Goal: Navigation & Orientation: Find specific page/section

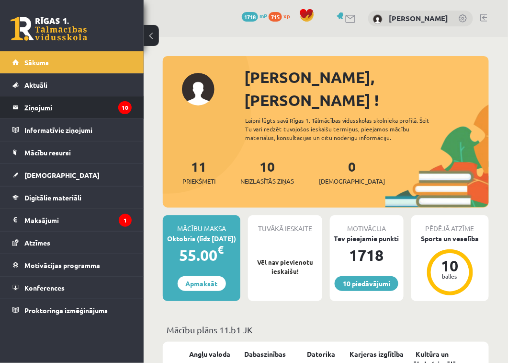
click at [52, 105] on legend "Ziņojumi 10" at bounding box center [77, 107] width 107 height 22
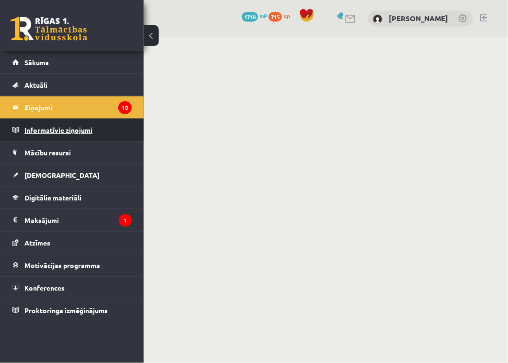
click at [38, 127] on legend "Informatīvie ziņojumi 0" at bounding box center [77, 130] width 107 height 22
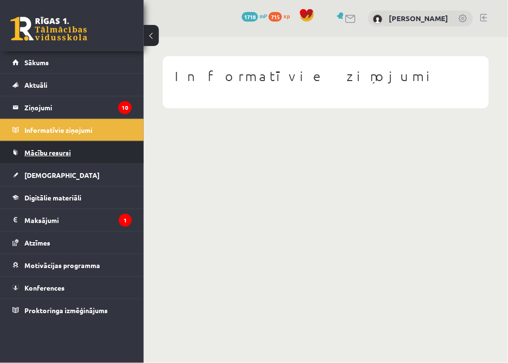
click at [37, 150] on span "Mācību resursi" at bounding box center [47, 152] width 46 height 9
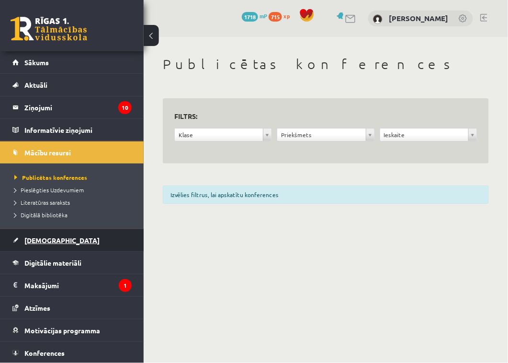
click at [40, 240] on span "[DEMOGRAPHIC_DATA]" at bounding box center [61, 240] width 75 height 9
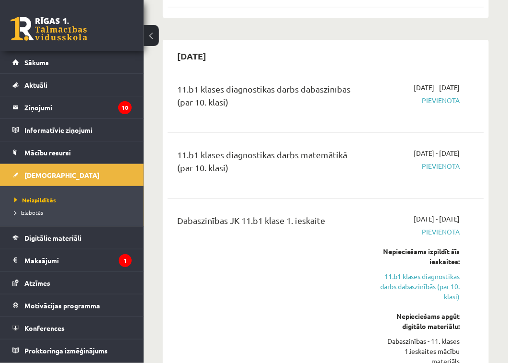
scroll to position [586, 0]
